Goal: Navigation & Orientation: Find specific page/section

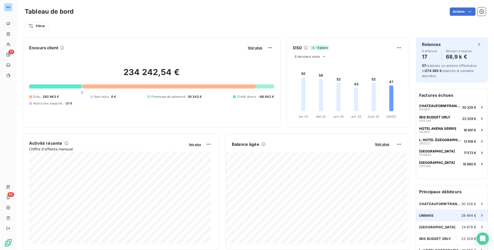
click at [437, 219] on div "UMANIS 28 494 €" at bounding box center [452, 214] width 72 height 11
click at [427, 225] on span "[GEOGRAPHIC_DATA]" at bounding box center [438, 227] width 37 height 4
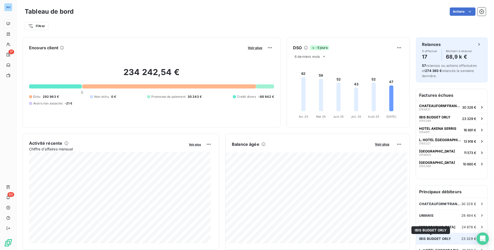
click at [441, 240] on span "IBIS BUDGET ORLY" at bounding box center [436, 238] width 32 height 4
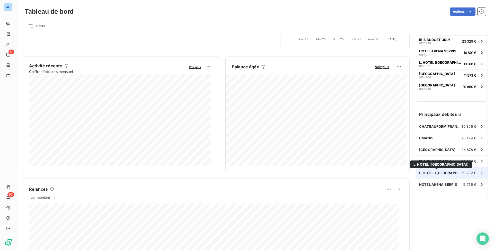
click at [436, 174] on span "L. HOTEL ([GEOGRAPHIC_DATA])" at bounding box center [441, 172] width 43 height 4
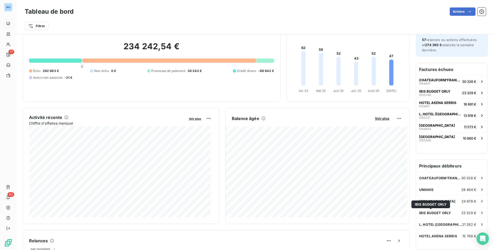
scroll to position [52, 0]
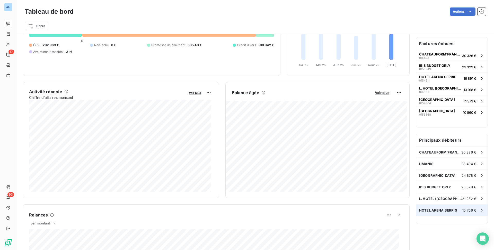
click at [441, 212] on span "HOTEL AKENA SERRIS" at bounding box center [439, 210] width 38 height 4
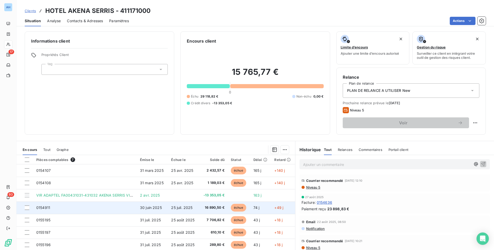
scroll to position [20, 0]
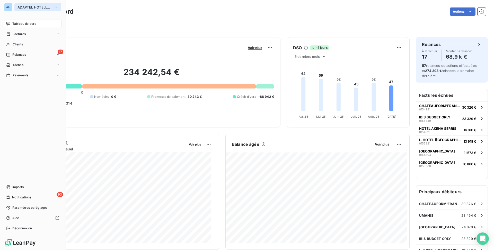
click at [50, 6] on span "ADAPTEL HOTELLERIE" at bounding box center [35, 7] width 35 height 4
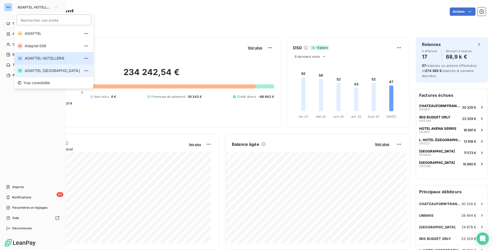
click at [39, 68] on li "AP ADAPTEL [GEOGRAPHIC_DATA]" at bounding box center [53, 70] width 79 height 12
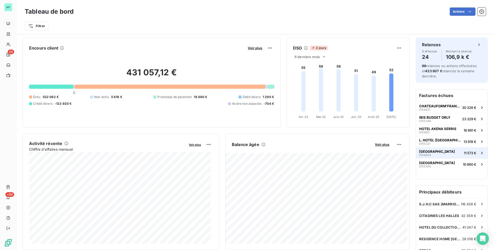
scroll to position [52, 0]
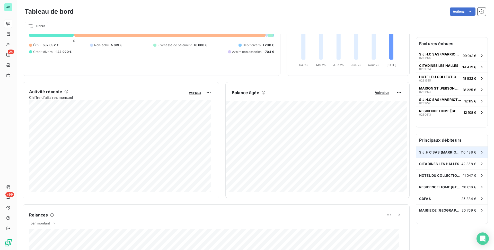
click at [449, 150] on span "S.J.H.C SAS (MARRIOTT RIVE GAUCHE)" at bounding box center [441, 152] width 42 height 4
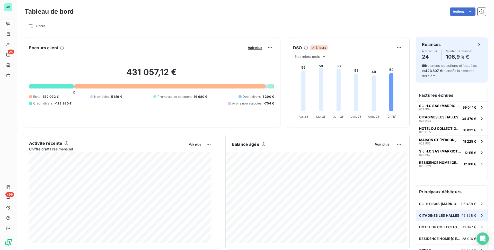
click at [466, 218] on div "CITADINES LES HALLES 42 358 €" at bounding box center [452, 214] width 72 height 11
click at [449, 226] on span "HOTEL DU COLLECTIONNEUR" at bounding box center [441, 227] width 43 height 4
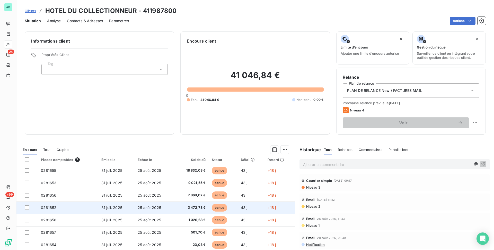
scroll to position [20, 0]
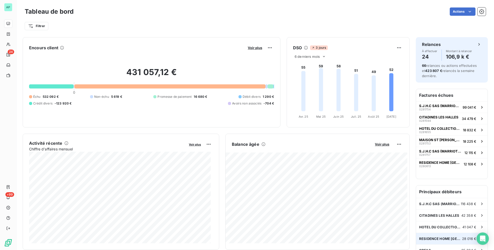
click at [446, 241] on div "RESIDENCE HOME [GEOGRAPHIC_DATA] 28 016 €" at bounding box center [452, 238] width 72 height 11
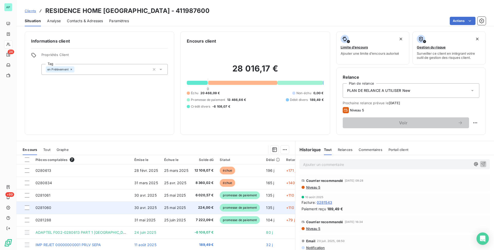
scroll to position [20, 0]
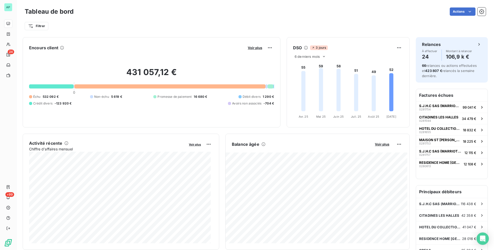
scroll to position [52, 0]
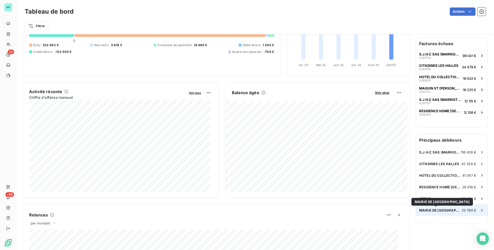
click at [431, 200] on span "MAIRIE DE [GEOGRAPHIC_DATA]" at bounding box center [442, 201] width 55 height 4
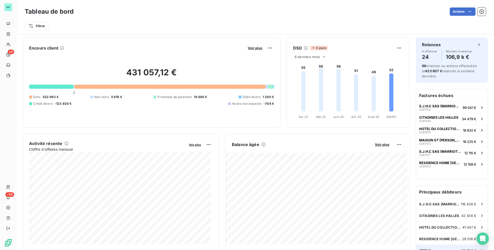
scroll to position [52, 0]
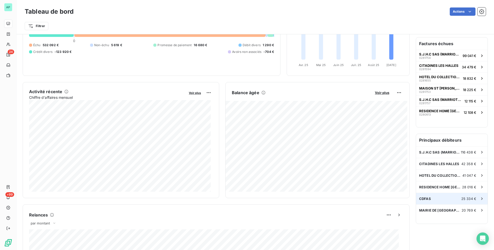
click at [441, 195] on div "CDFAS 25 334 €" at bounding box center [452, 198] width 72 height 11
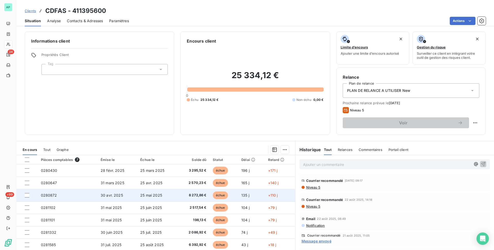
scroll to position [20, 0]
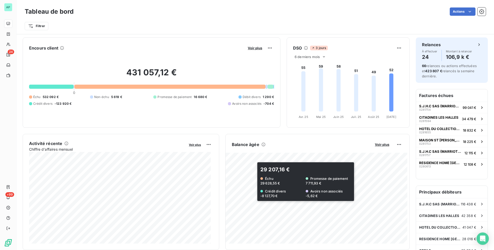
scroll to position [52, 0]
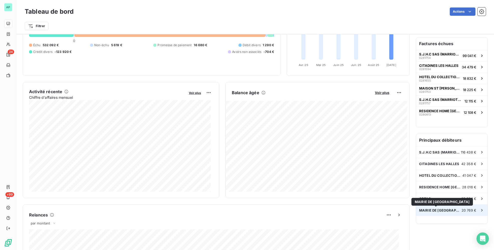
click at [430, 212] on span "MAIRIE DE [GEOGRAPHIC_DATA]" at bounding box center [441, 210] width 42 height 4
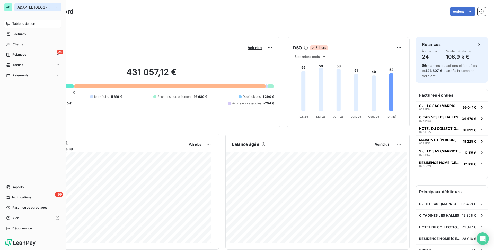
click at [44, 8] on button "ADAPTEL [GEOGRAPHIC_DATA]" at bounding box center [37, 7] width 47 height 8
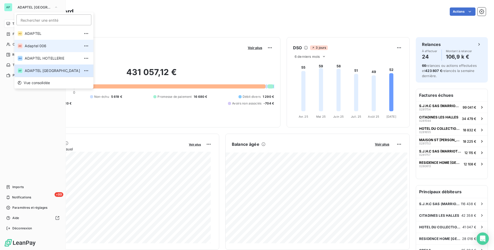
click at [48, 48] on span "Adaptel 006" at bounding box center [52, 45] width 55 height 5
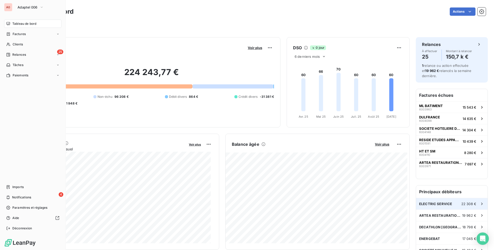
click at [444, 201] on div "ELECTRIC SERVICE 22 308 €" at bounding box center [452, 203] width 72 height 11
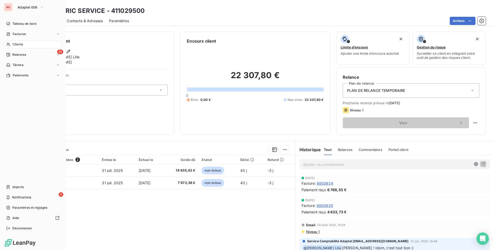
click at [199, 213] on div "Pièces comptables 2 Émise le Échue le Solde dû Statut Délai Retard 6004099 [DAT…" at bounding box center [155, 204] width 279 height 99
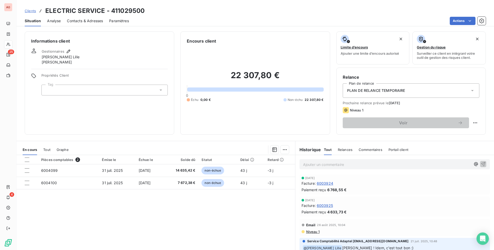
click at [113, 203] on div "Pièces comptables 2 Émise le Échue le Solde dû Statut Délai Retard 6004099 [DAT…" at bounding box center [155, 204] width 279 height 99
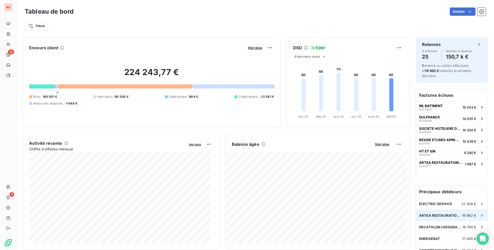
click at [451, 212] on div "ARTEA RESTAURATION ( PUREPLACES) 19 962 €" at bounding box center [452, 214] width 72 height 11
click at [450, 226] on span "DECATHLON [GEOGRAPHIC_DATA]" at bounding box center [441, 227] width 43 height 4
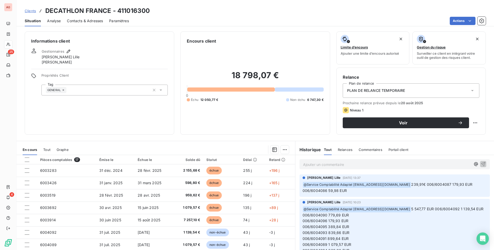
click at [179, 144] on div "En cours Tout Graphe" at bounding box center [155, 149] width 279 height 11
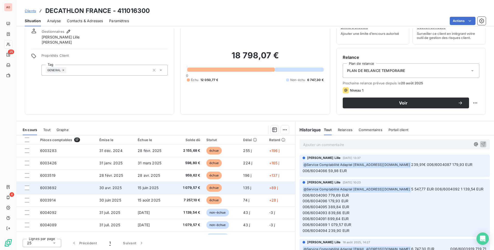
scroll to position [52, 0]
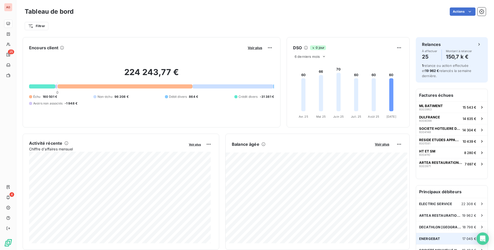
click at [429, 239] on span "ENERGEBAT" at bounding box center [430, 238] width 21 height 4
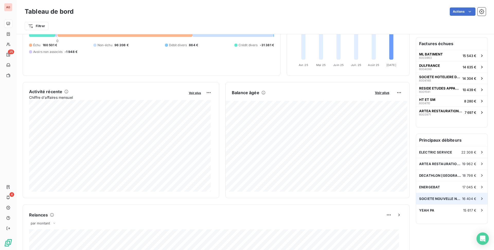
click at [421, 196] on div "SOCIETE NOUVELLE NORD FOR 16 404 €" at bounding box center [452, 198] width 72 height 11
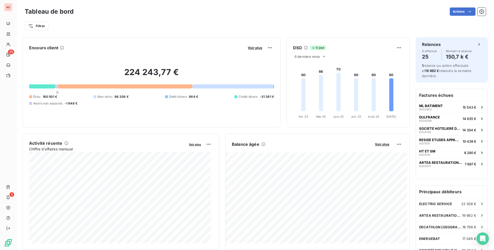
scroll to position [52, 0]
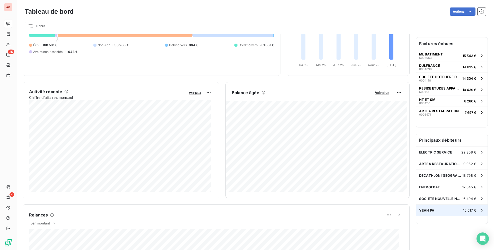
click at [430, 214] on div "YEAH PA 15 617 €" at bounding box center [452, 209] width 72 height 11
